Goal: Task Accomplishment & Management: Manage account settings

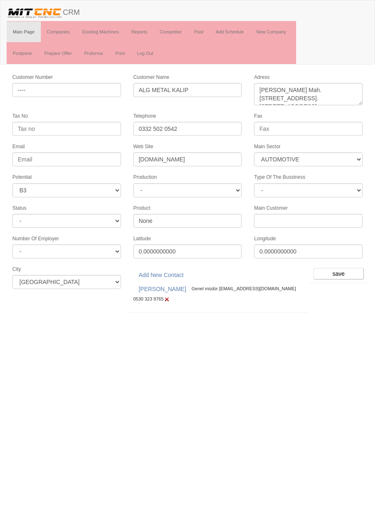
select select "370"
select select "6"
click at [353, 269] on input "save" at bounding box center [338, 274] width 50 height 12
